Goal: Navigation & Orientation: Find specific page/section

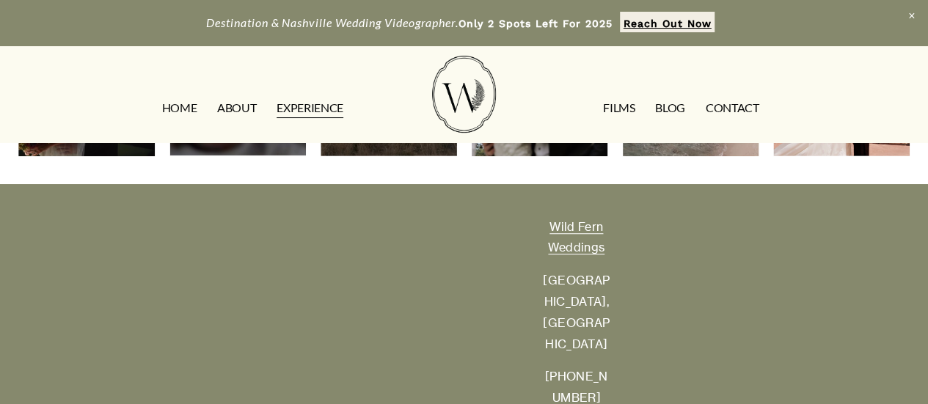
scroll to position [3322, 0]
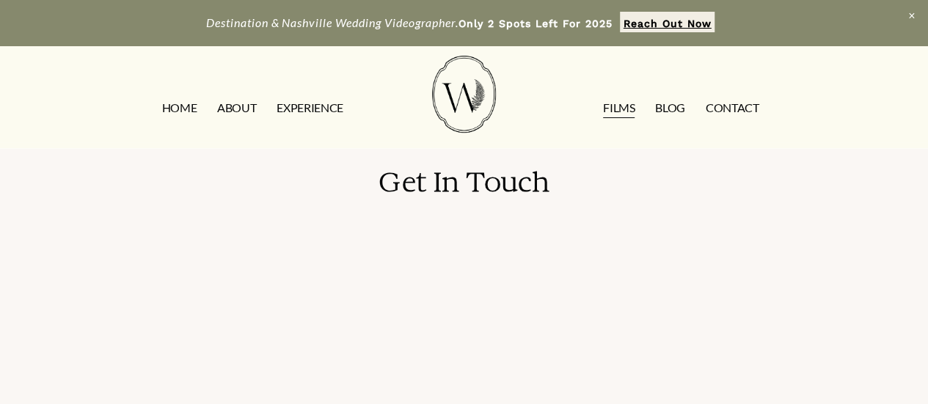
scroll to position [1865, 0]
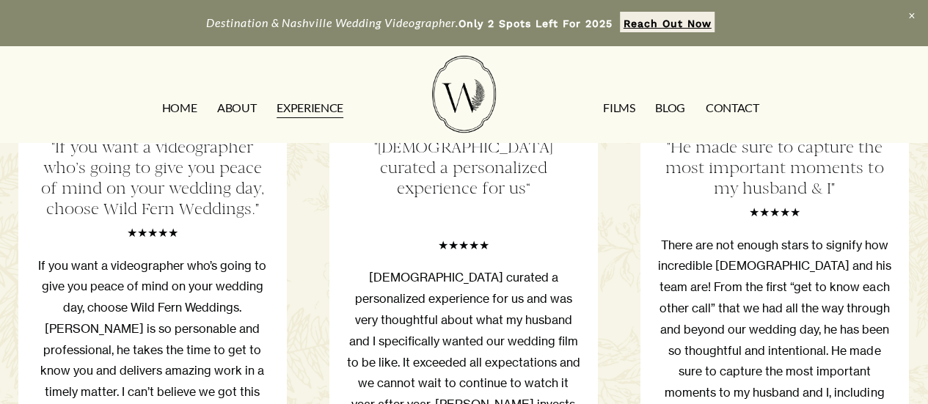
scroll to position [2428, 0]
click at [672, 107] on link "Blog" at bounding box center [670, 107] width 30 height 23
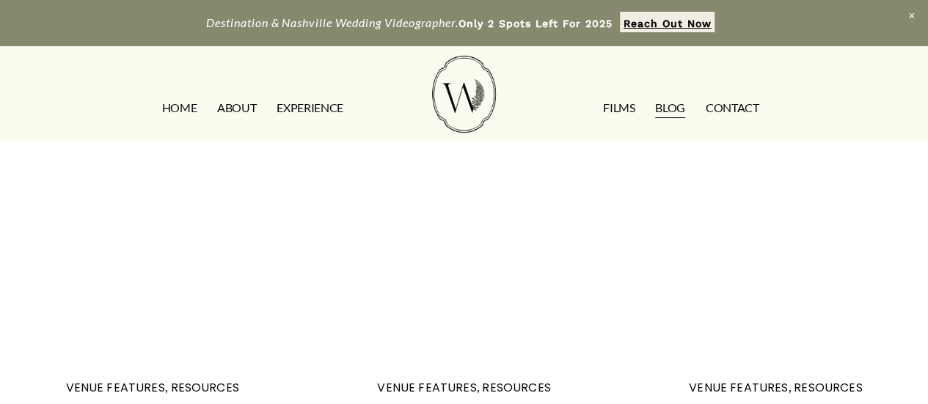
scroll to position [1576, 0]
